Goal: Task Accomplishment & Management: Use online tool/utility

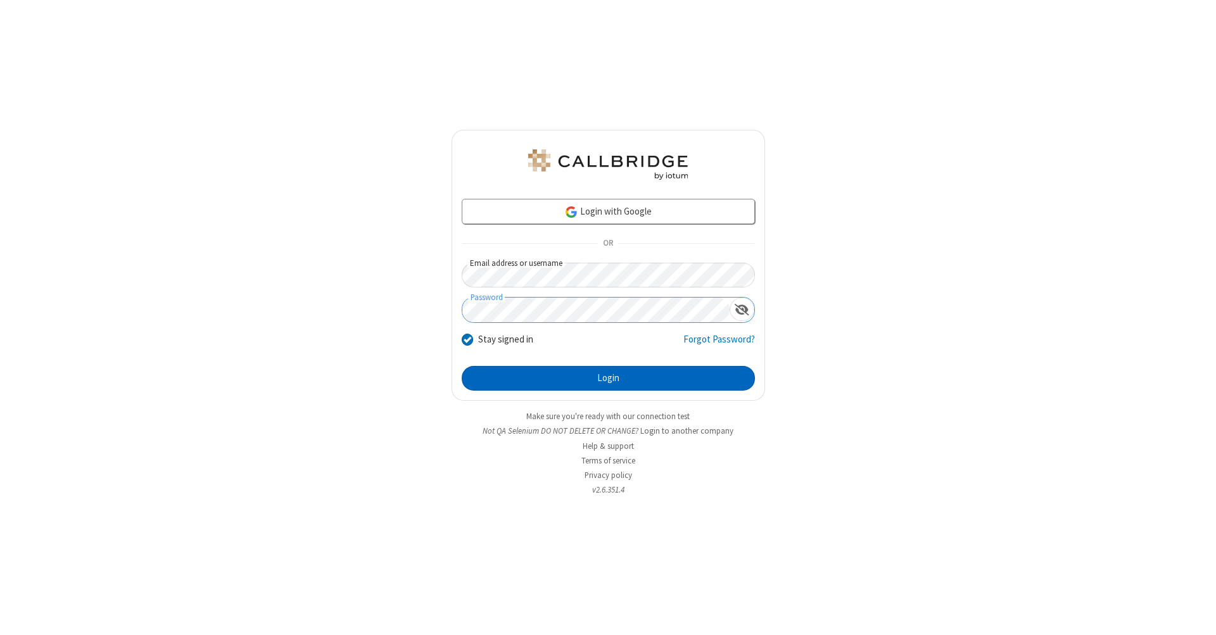
click at [608, 379] on button "Login" at bounding box center [608, 378] width 293 height 25
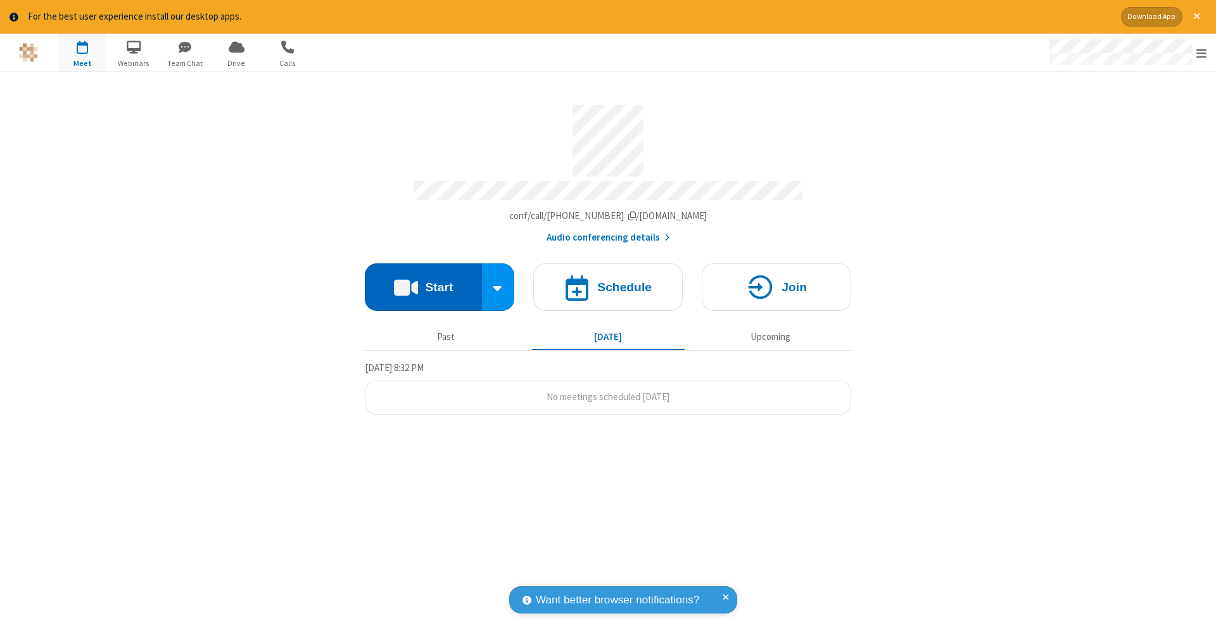
click at [423, 281] on button "Start" at bounding box center [423, 287] width 117 height 48
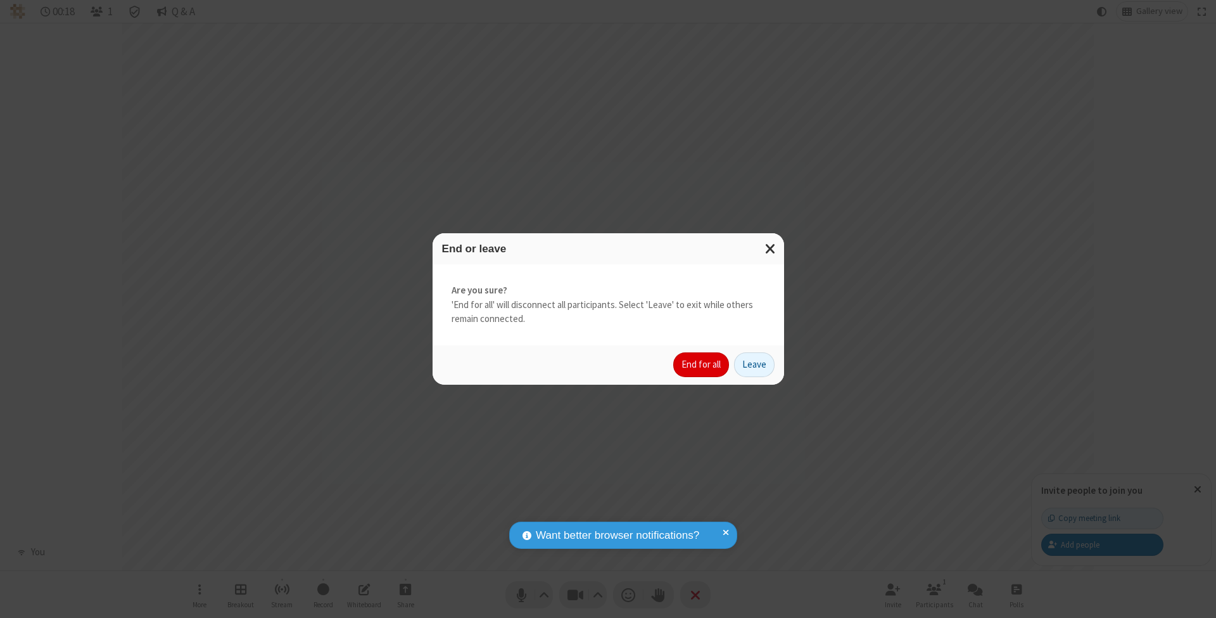
click at [702, 364] on button "End for all" at bounding box center [701, 364] width 56 height 25
